Goal: Information Seeking & Learning: Learn about a topic

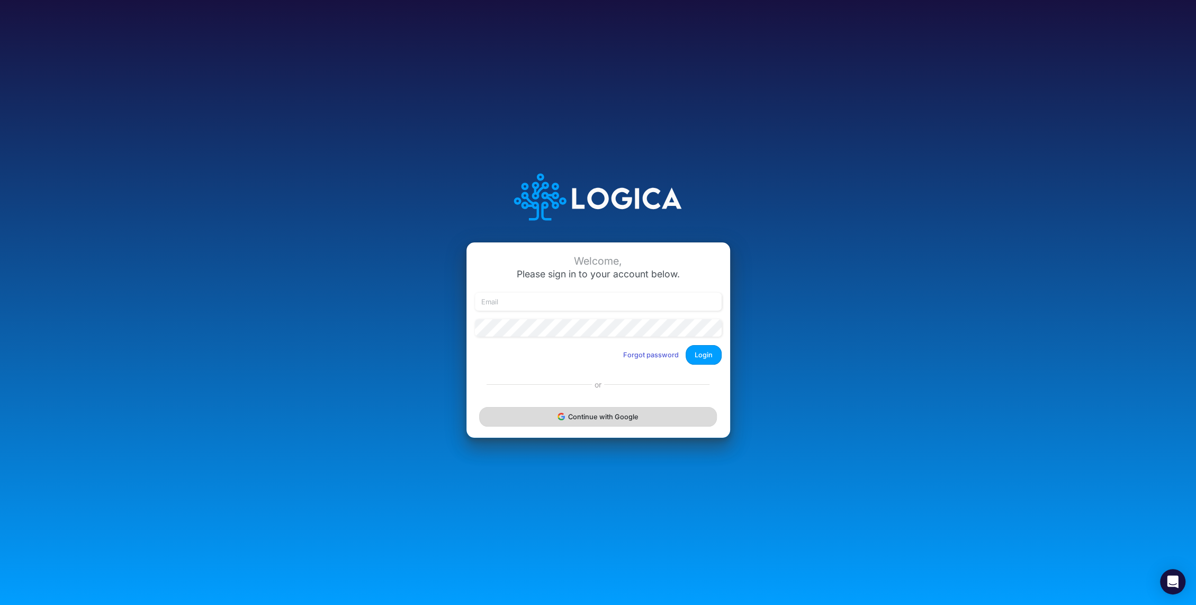
click at [605, 423] on button "Continue with Google" at bounding box center [597, 417] width 237 height 20
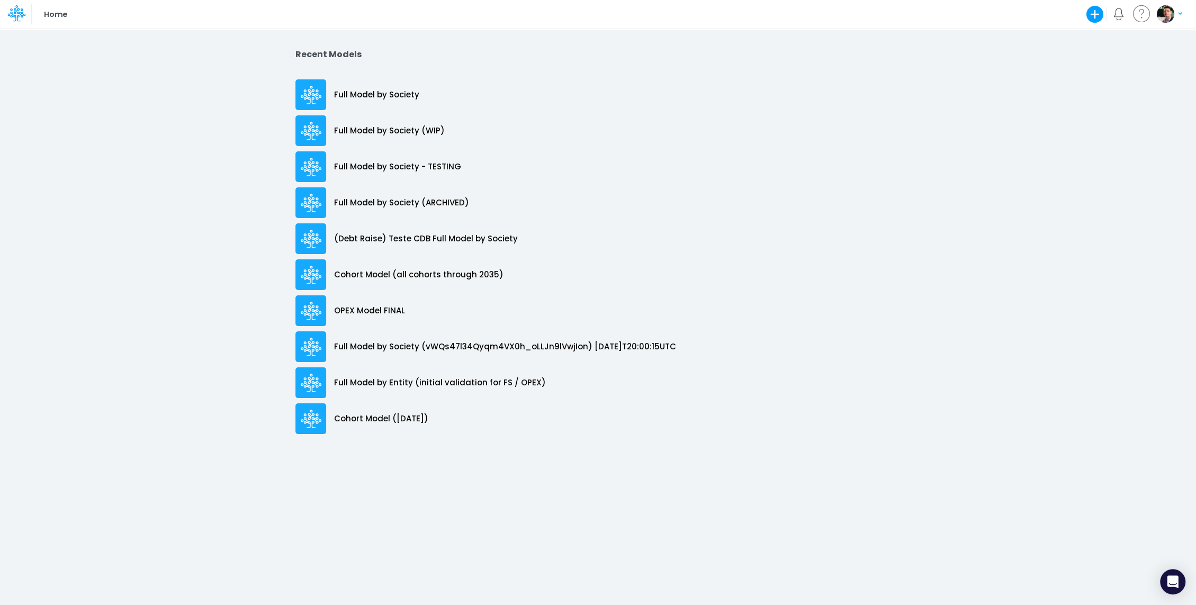
click at [411, 108] on div "Full Model by Society" at bounding box center [598, 94] width 605 height 31
